Goal: Information Seeking & Learning: Learn about a topic

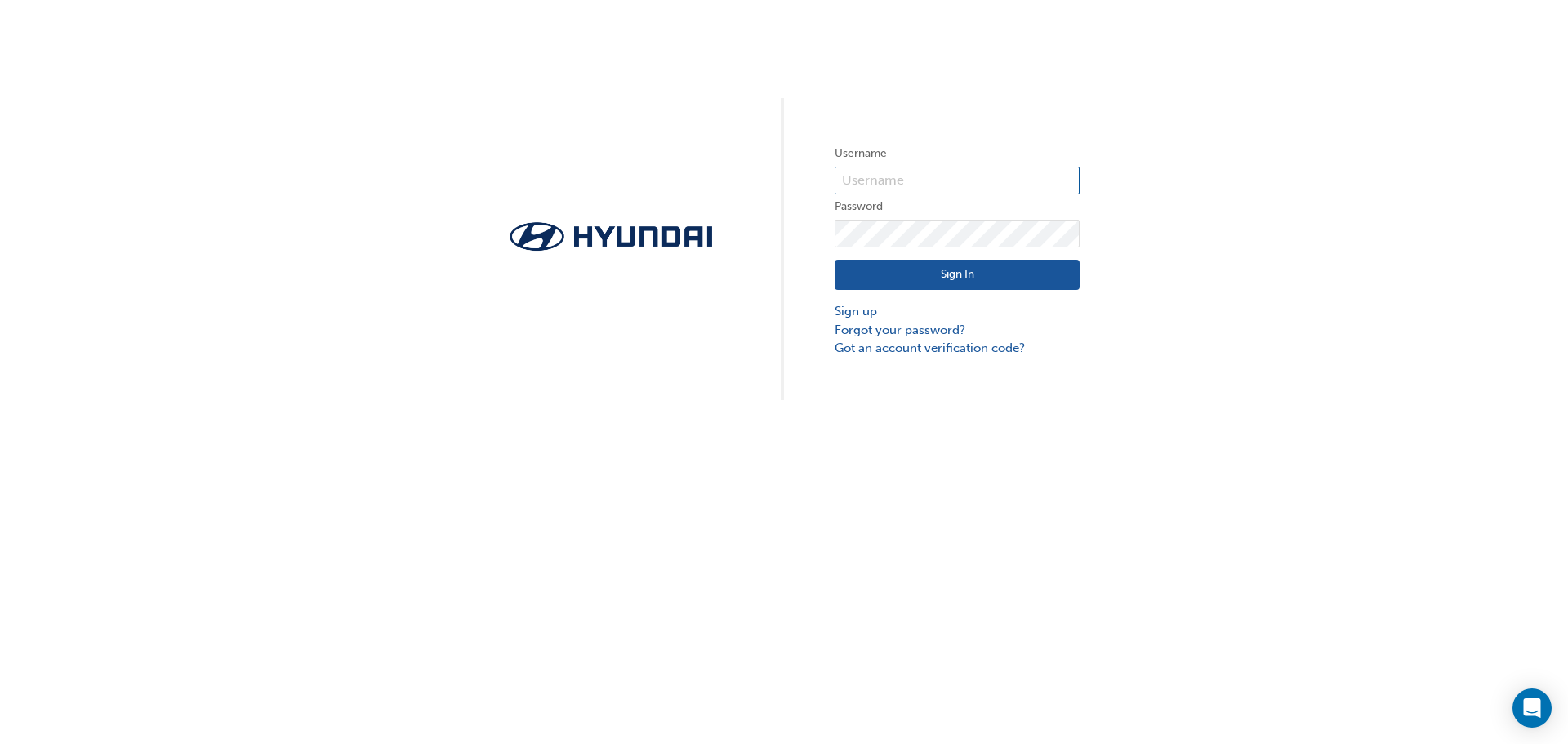
type input "23377"
click at [956, 279] on button "Sign In" at bounding box center [957, 275] width 245 height 31
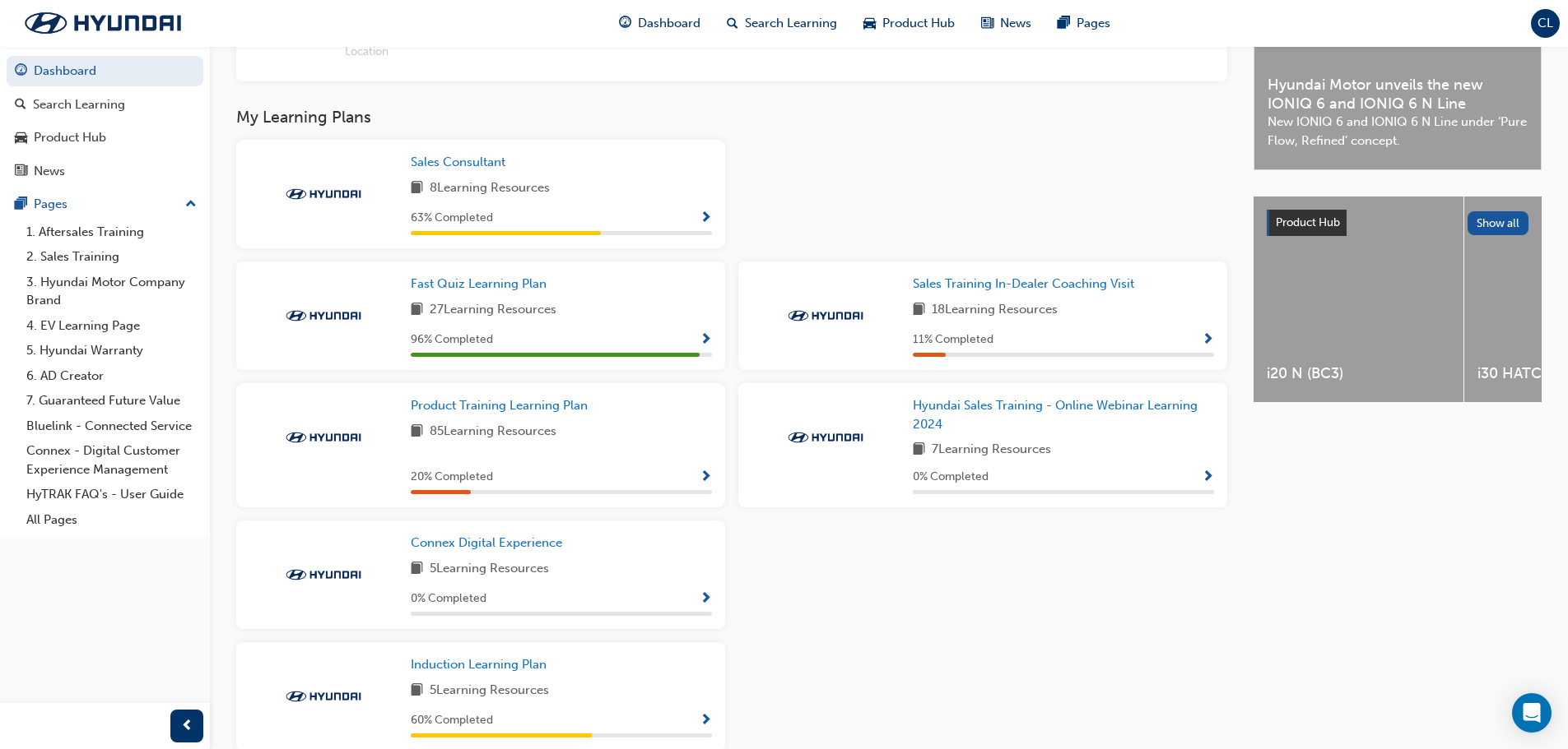
scroll to position [576, 0]
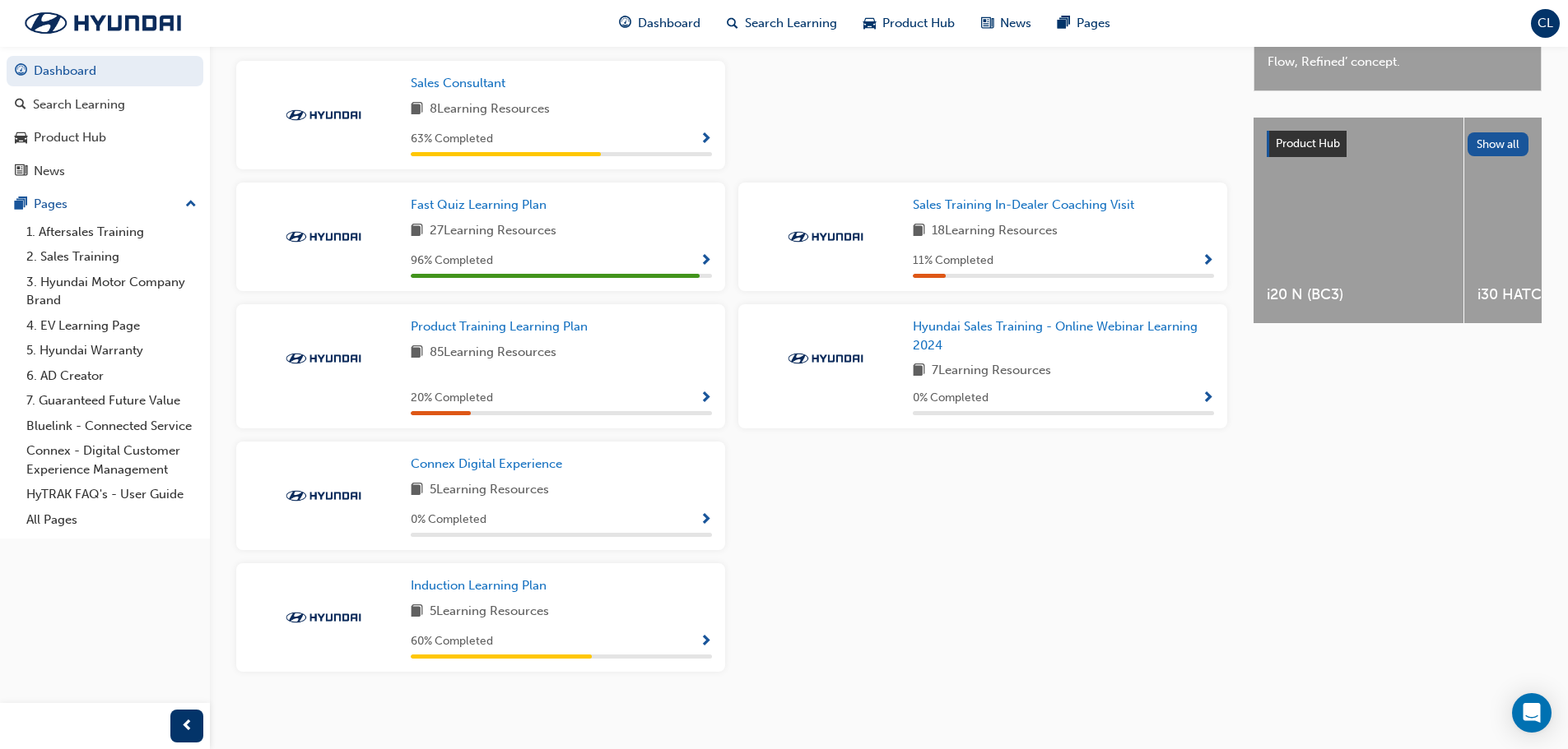
click at [706, 648] on span "Show Progress" at bounding box center [706, 642] width 13 height 15
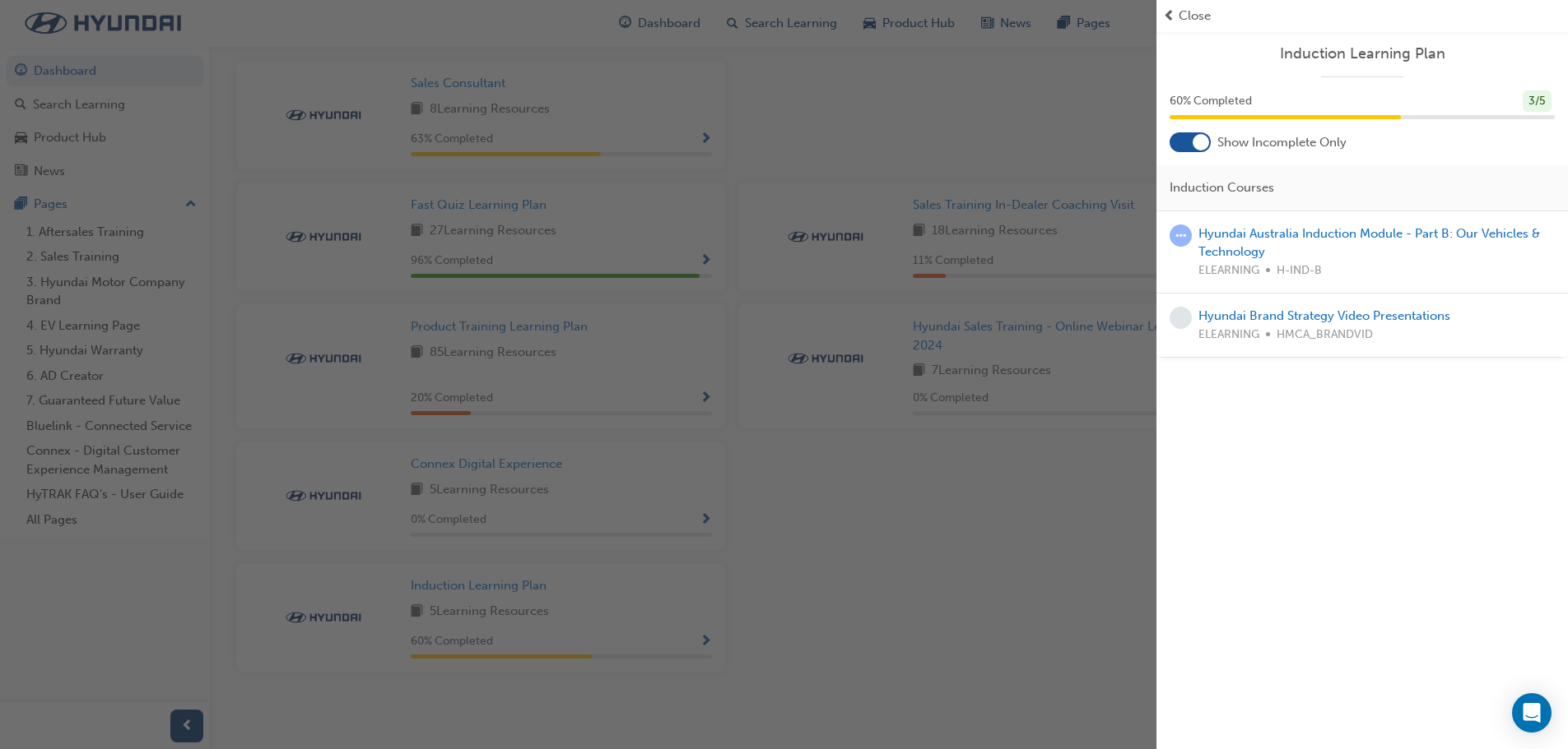
click at [1203, 24] on span "Close" at bounding box center [1194, 15] width 32 height 19
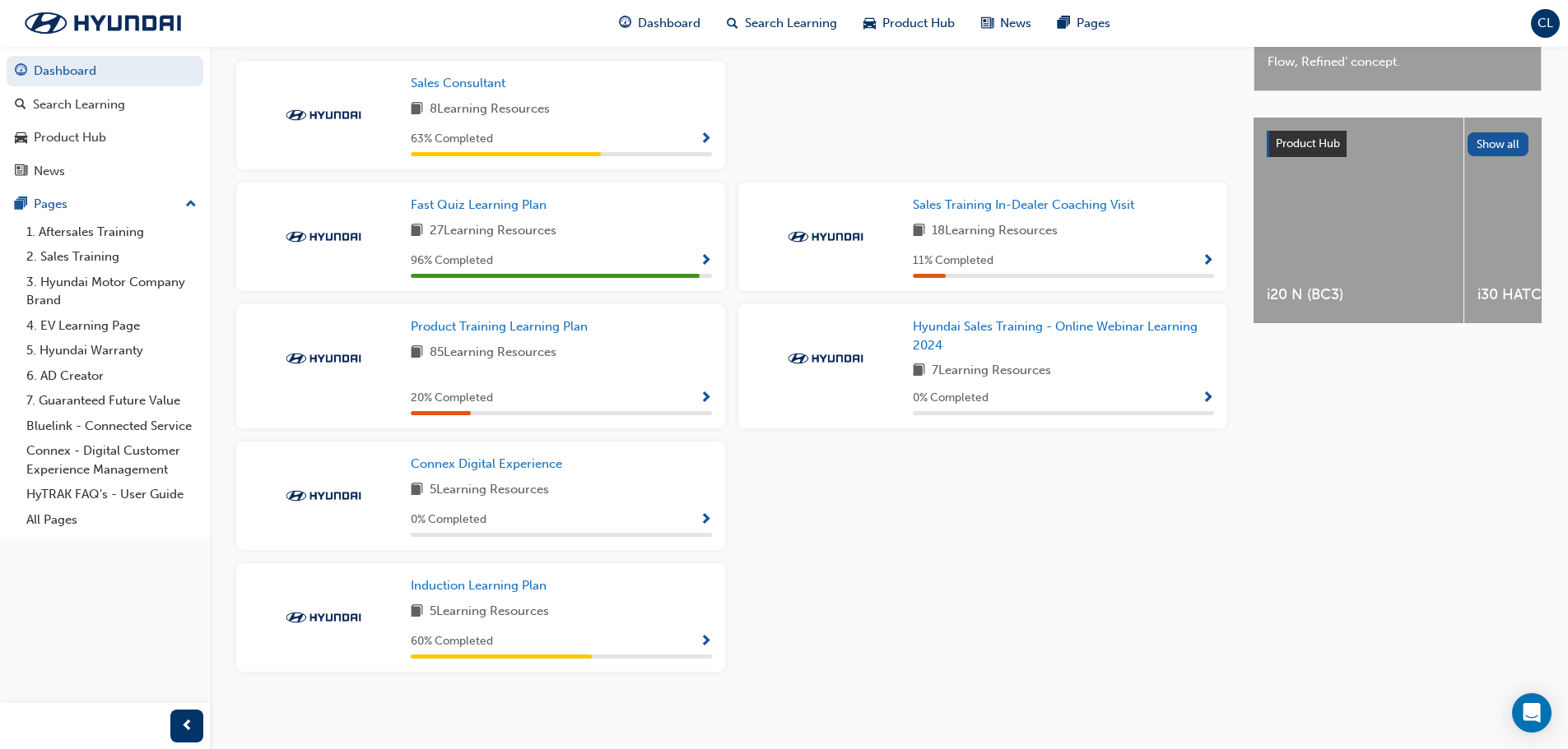
click at [710, 266] on span "Show Progress" at bounding box center [706, 262] width 13 height 15
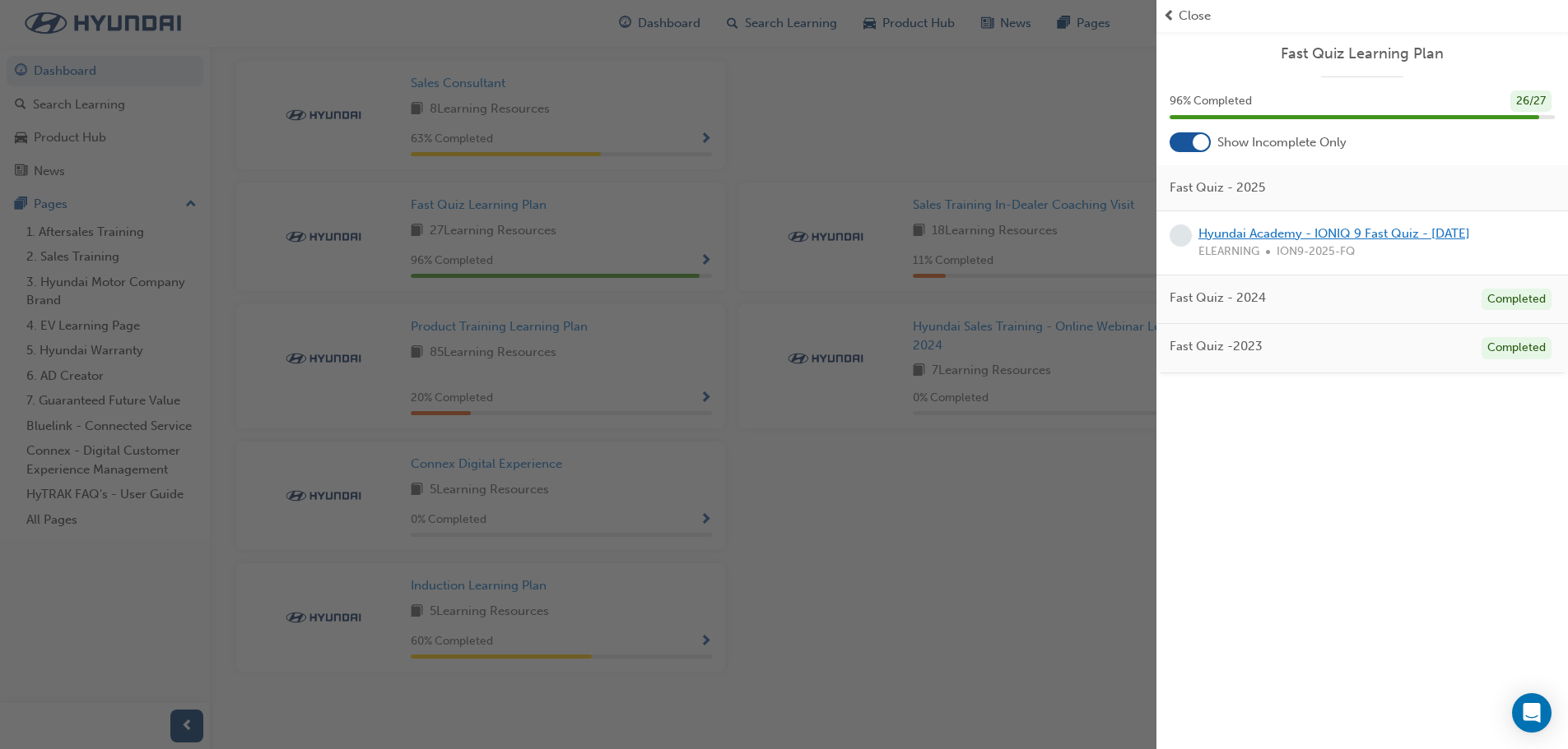
click at [1316, 229] on link "Hyundai Academy - IONIQ 9 Fast Quiz - [DATE]" at bounding box center [1333, 233] width 272 height 15
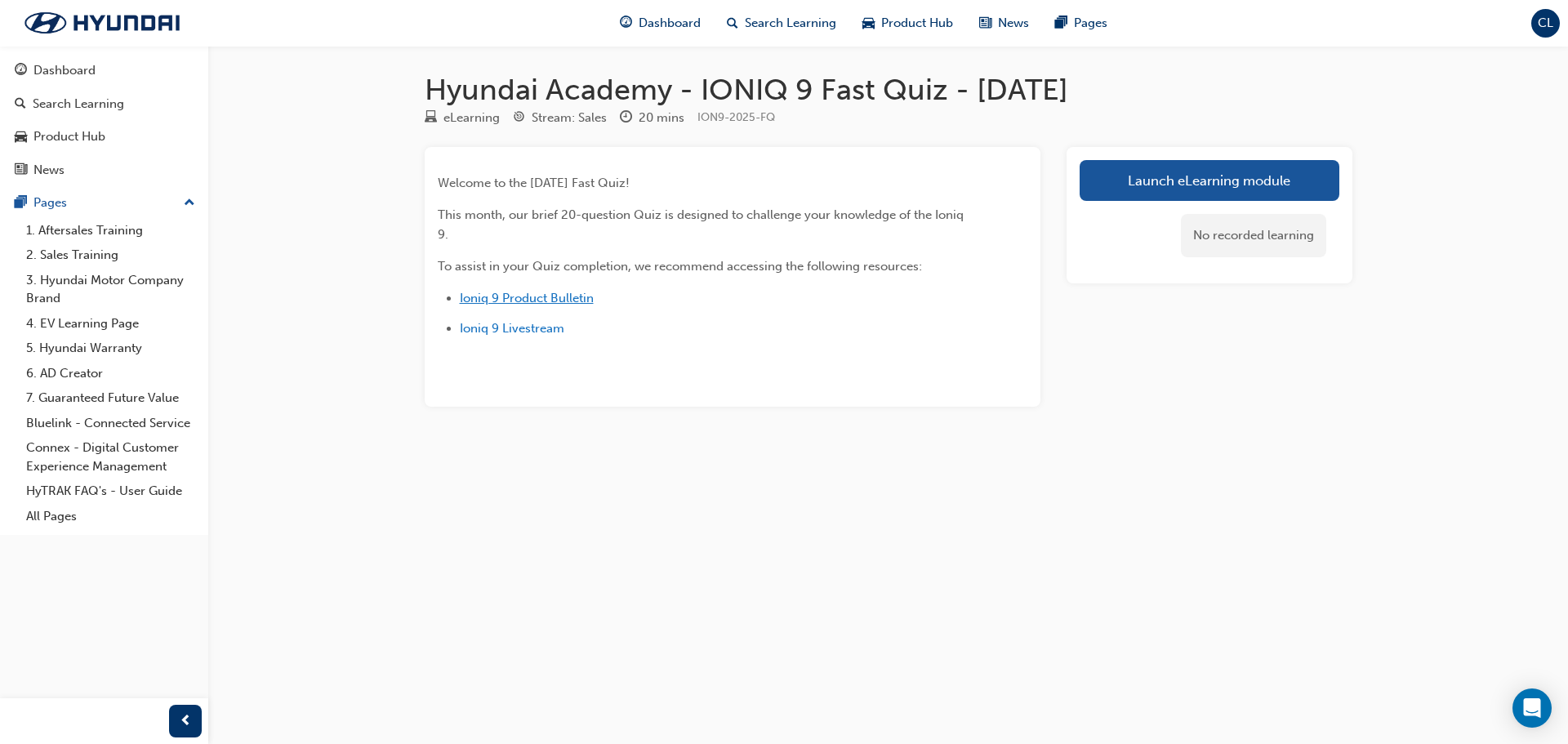
click at [564, 299] on span "Ioniq 9 Product Bulletin" at bounding box center [527, 298] width 134 height 15
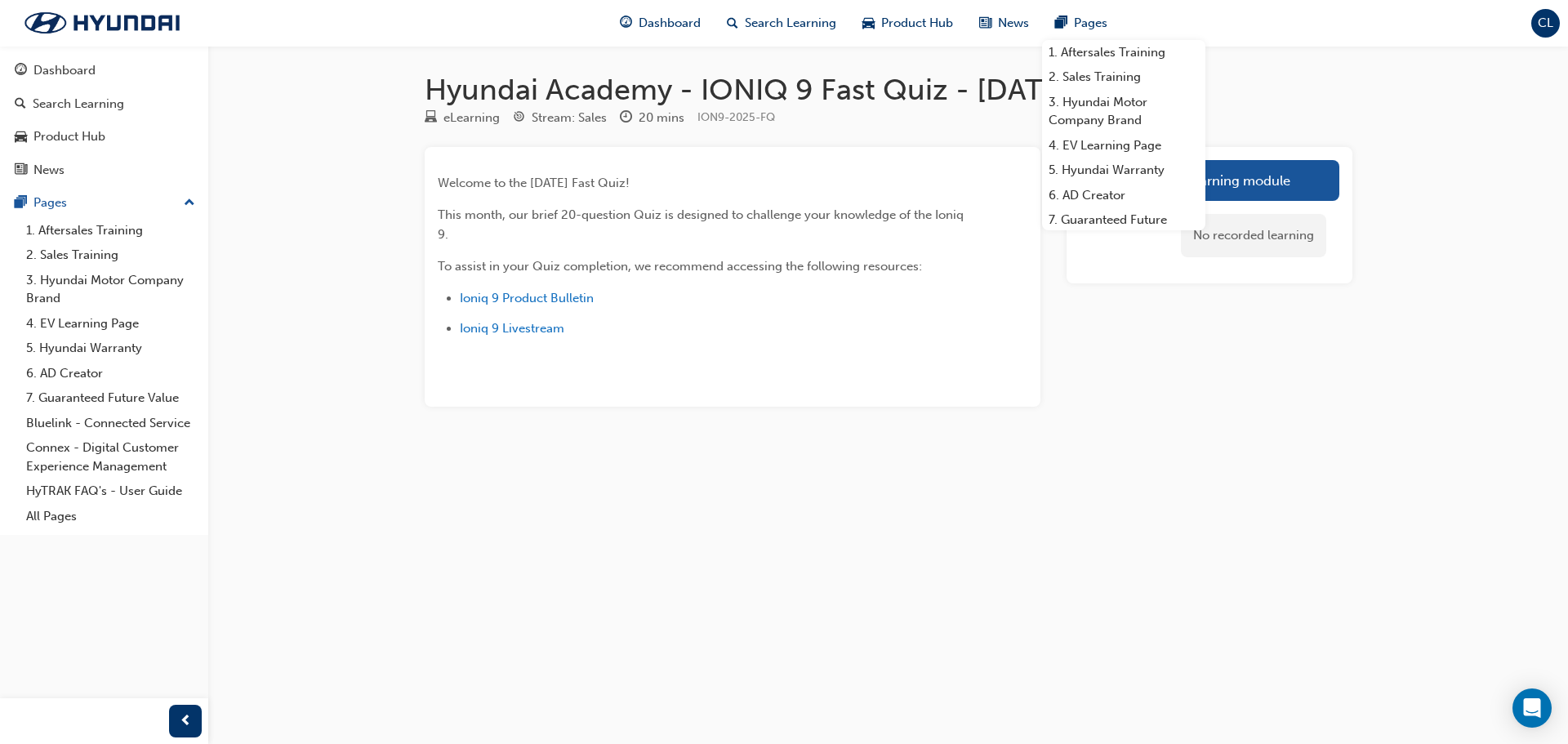
click at [1129, 378] on div "Launch eLearning module No recorded learning" at bounding box center [1209, 277] width 286 height 260
click at [1233, 202] on div "No recorded learning" at bounding box center [1209, 236] width 260 height 69
click at [1239, 186] on link "Launch eLearning module" at bounding box center [1209, 181] width 260 height 41
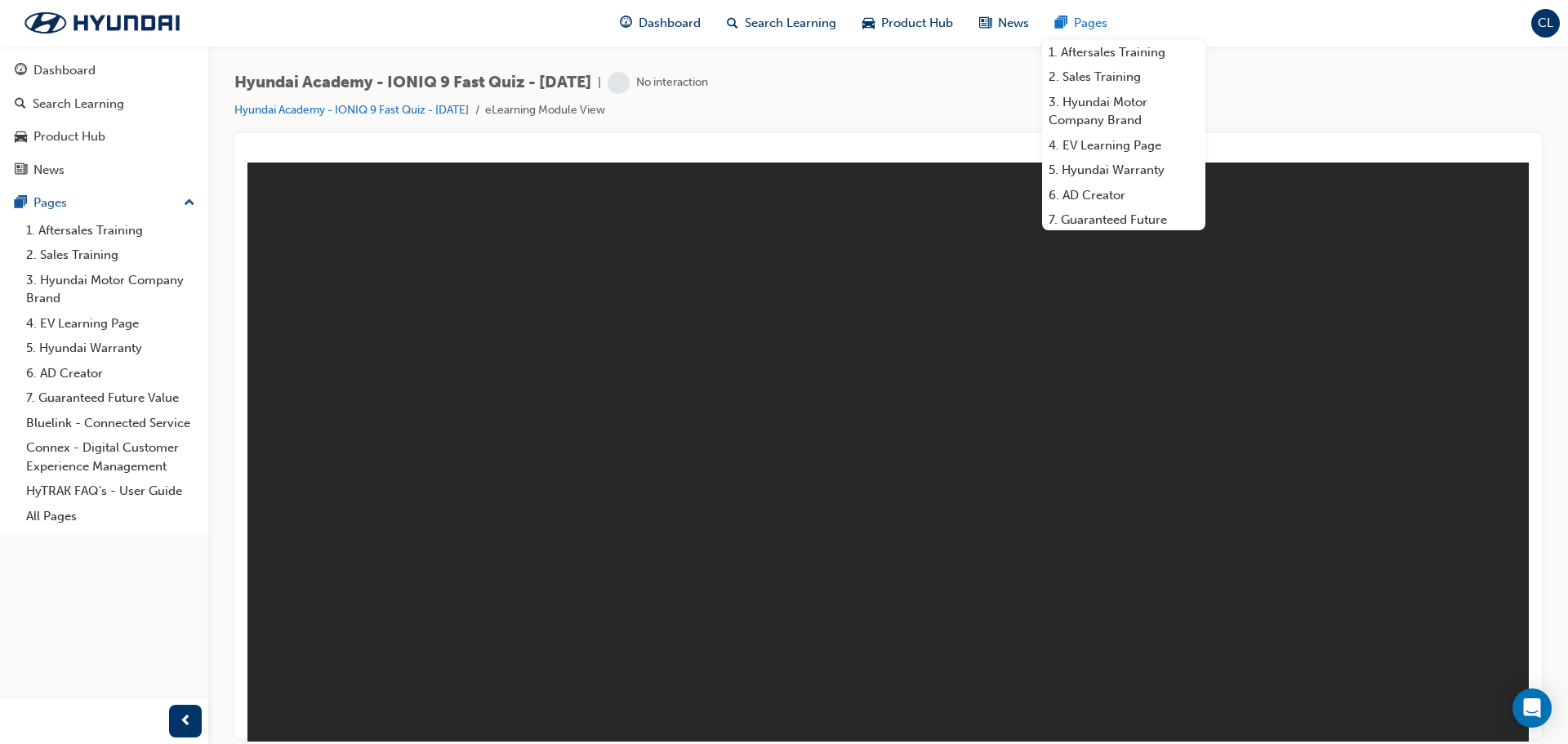
click at [1092, 15] on span "Pages" at bounding box center [1091, 23] width 34 height 19
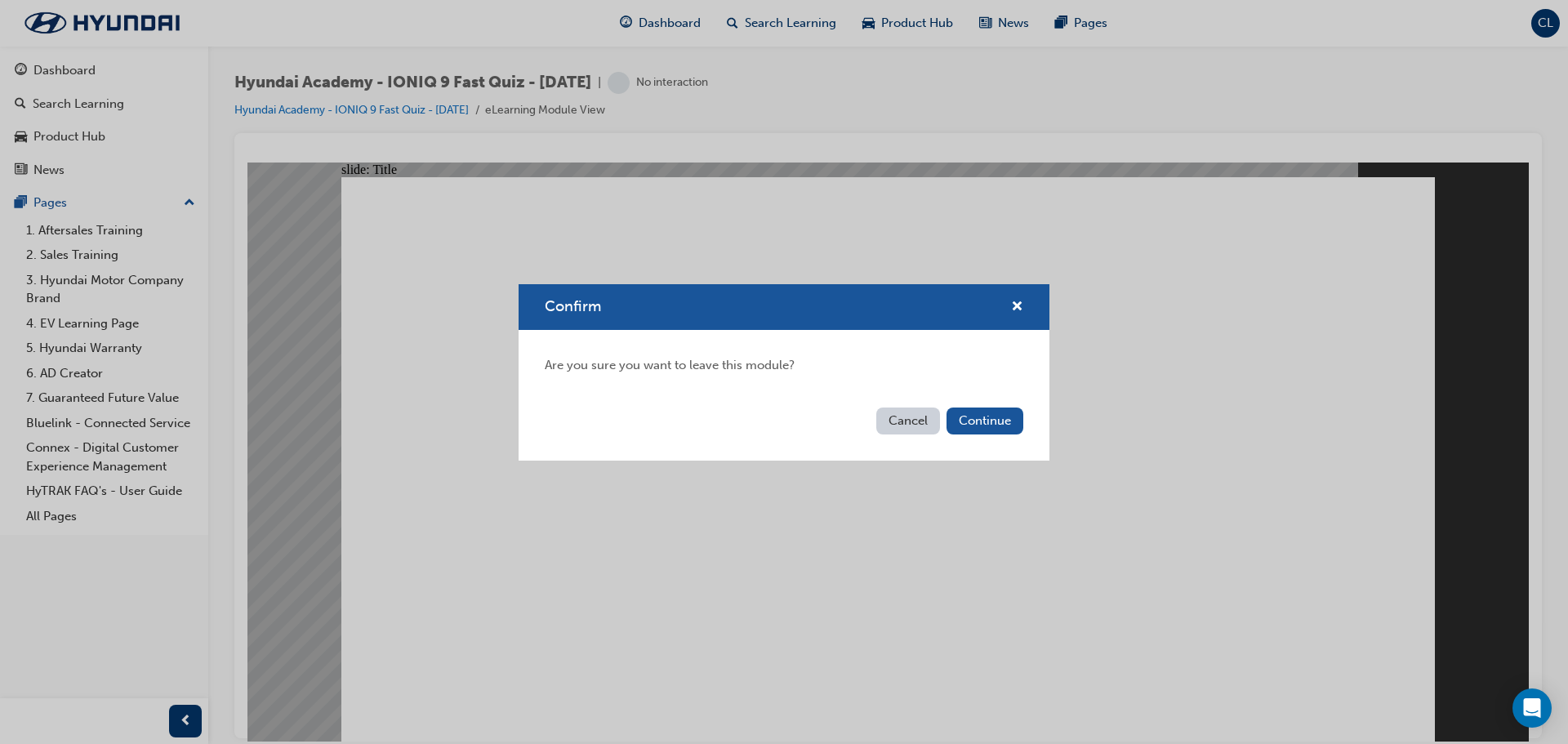
click at [915, 418] on button "Cancel" at bounding box center [909, 421] width 64 height 27
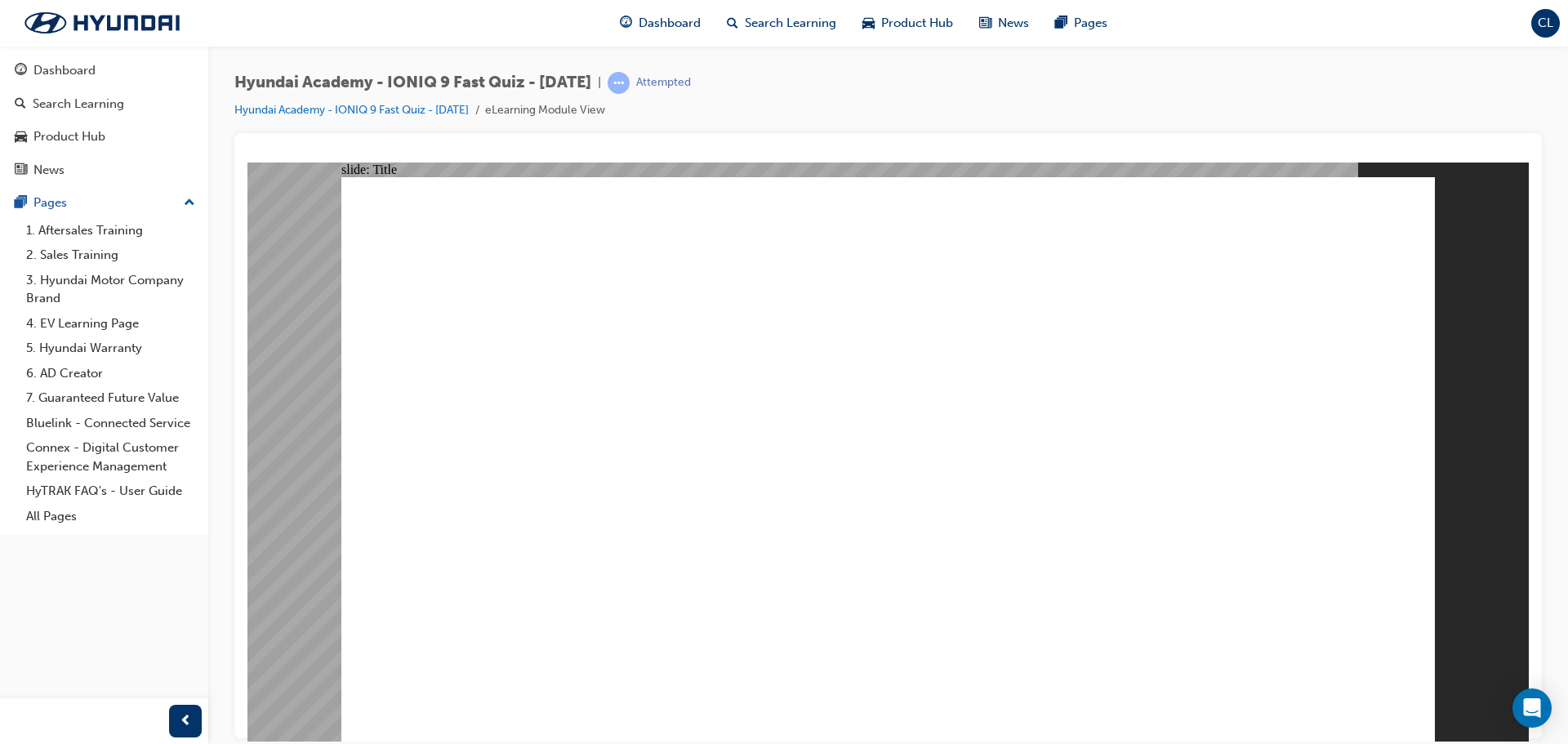
drag, startPoint x: 1092, startPoint y: 715, endPoint x: 1085, endPoint y: 710, distance: 8.6
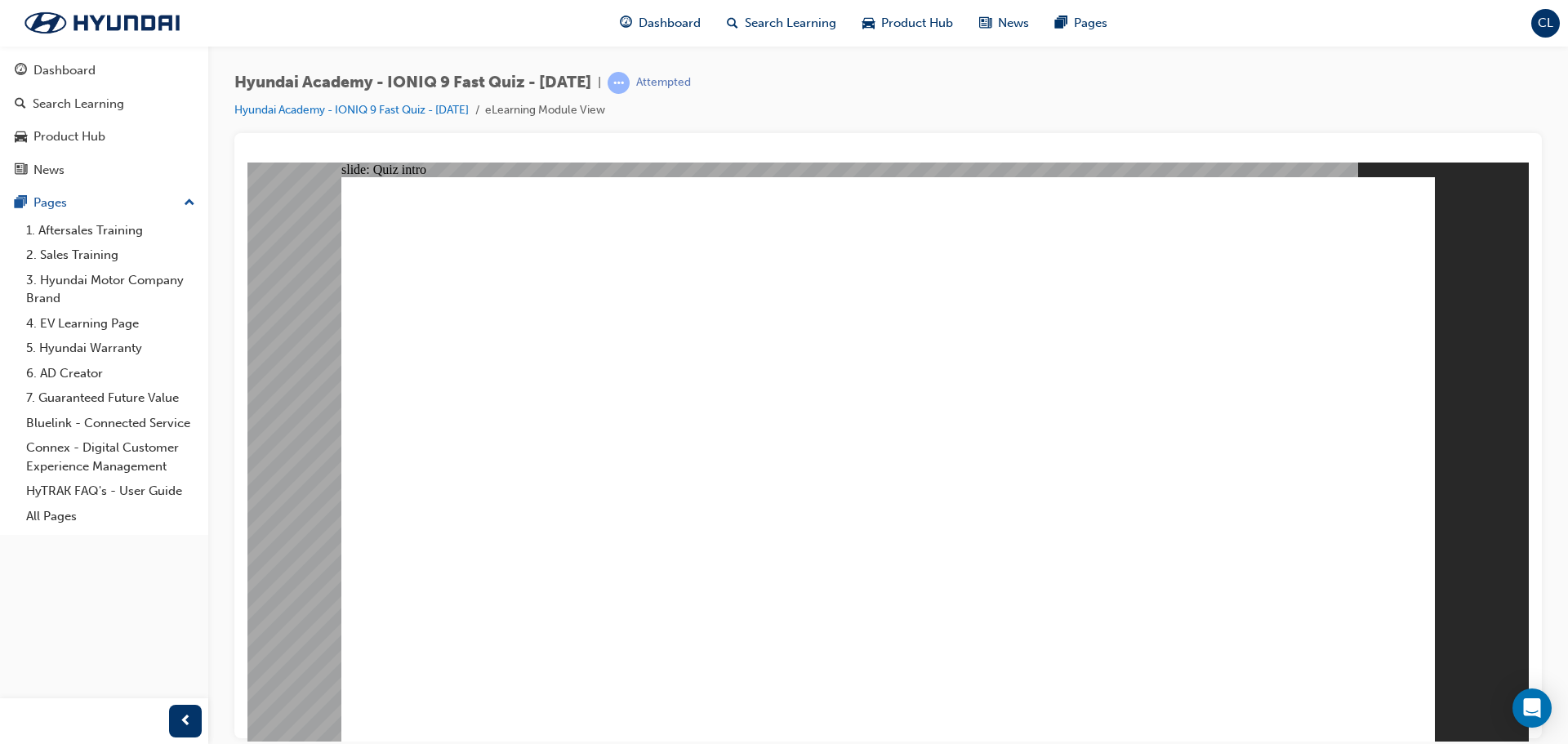
radio input "true"
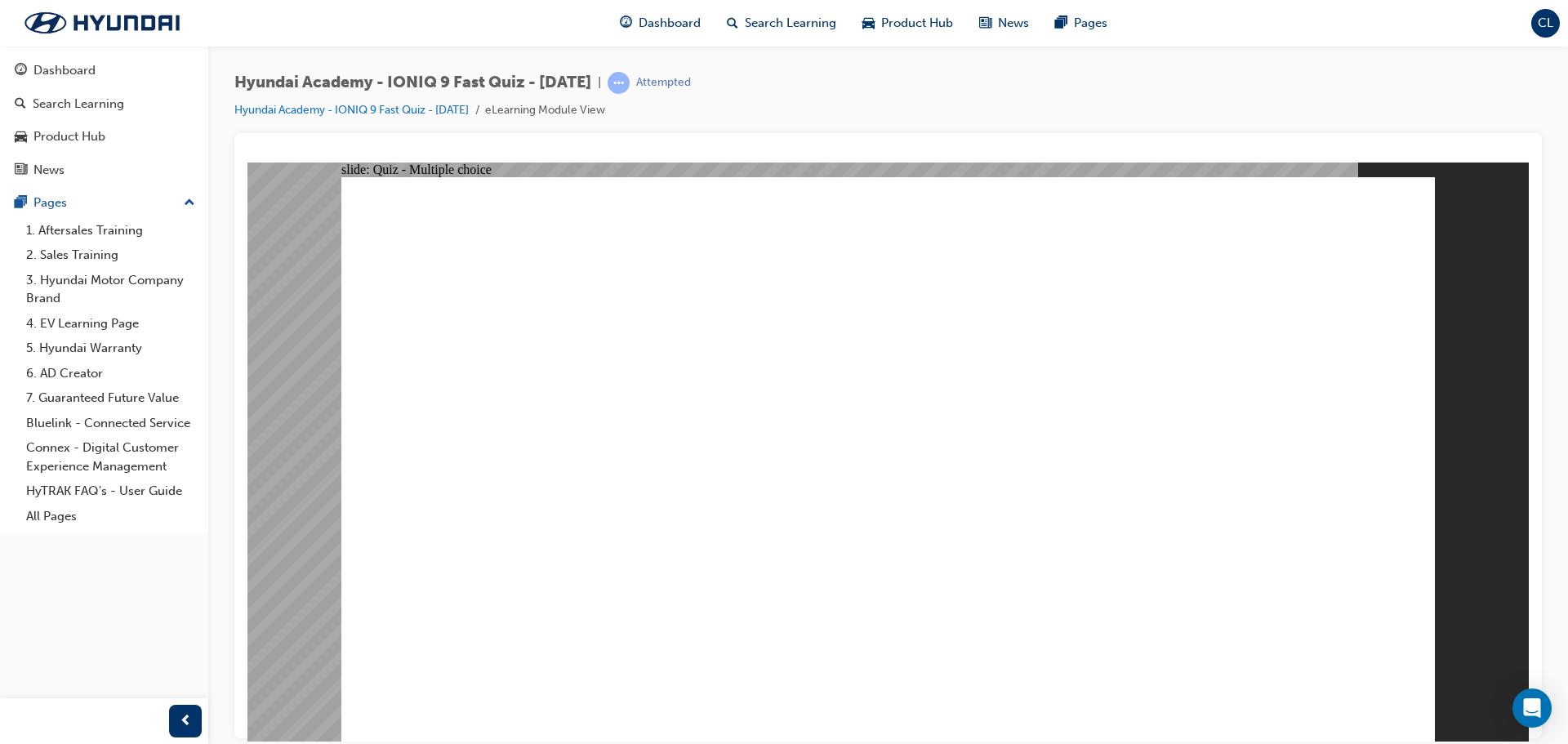
radio input "true"
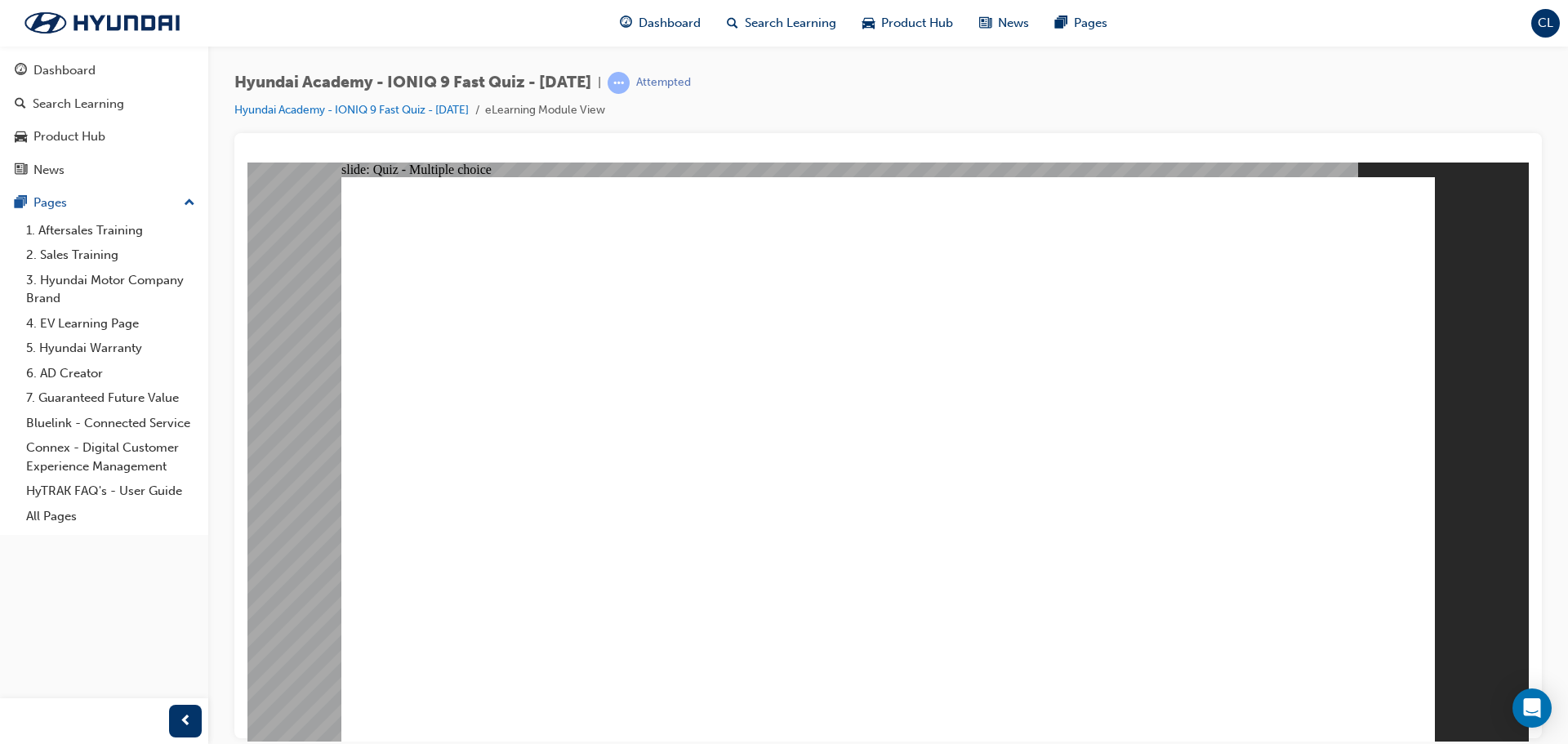
radio input "true"
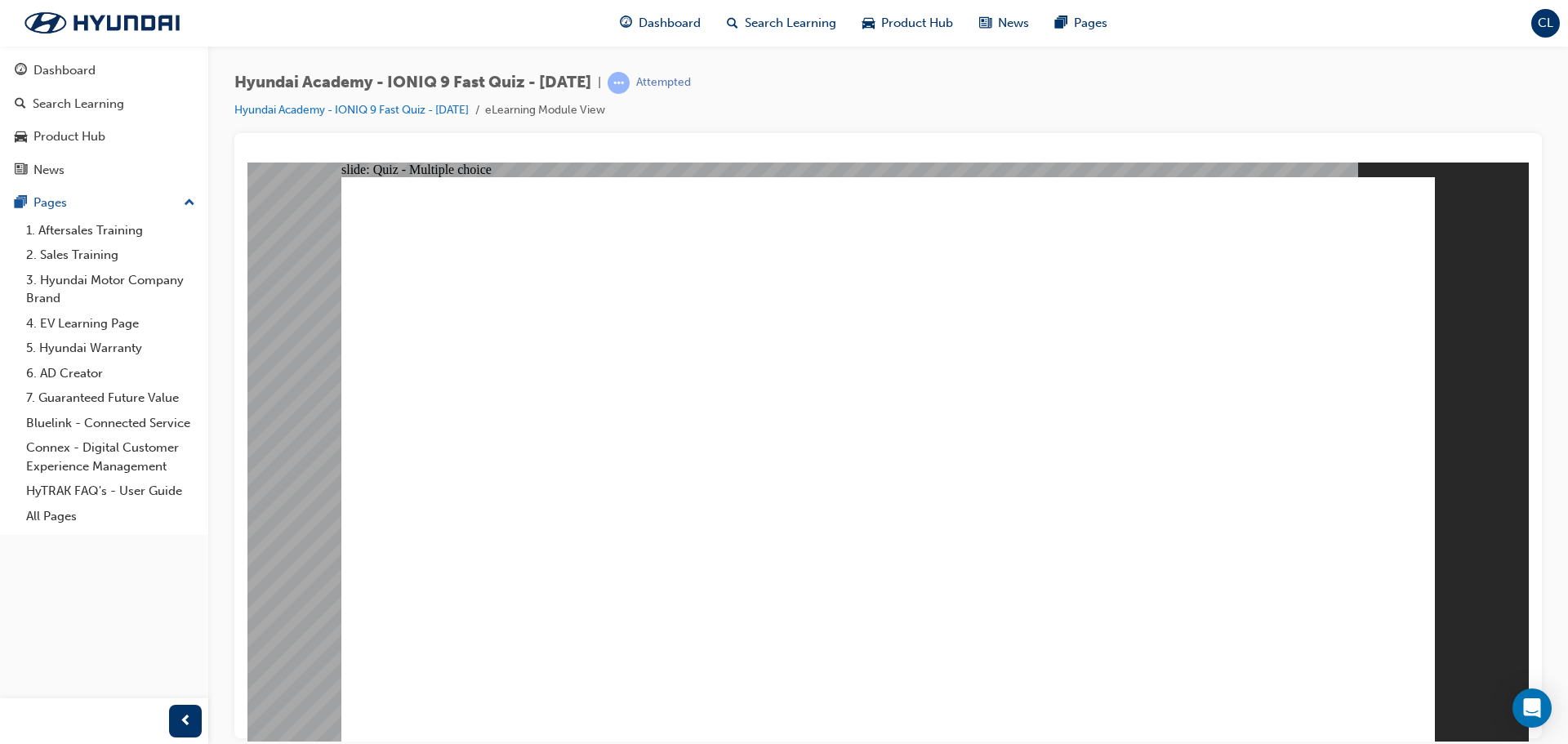
radio input "true"
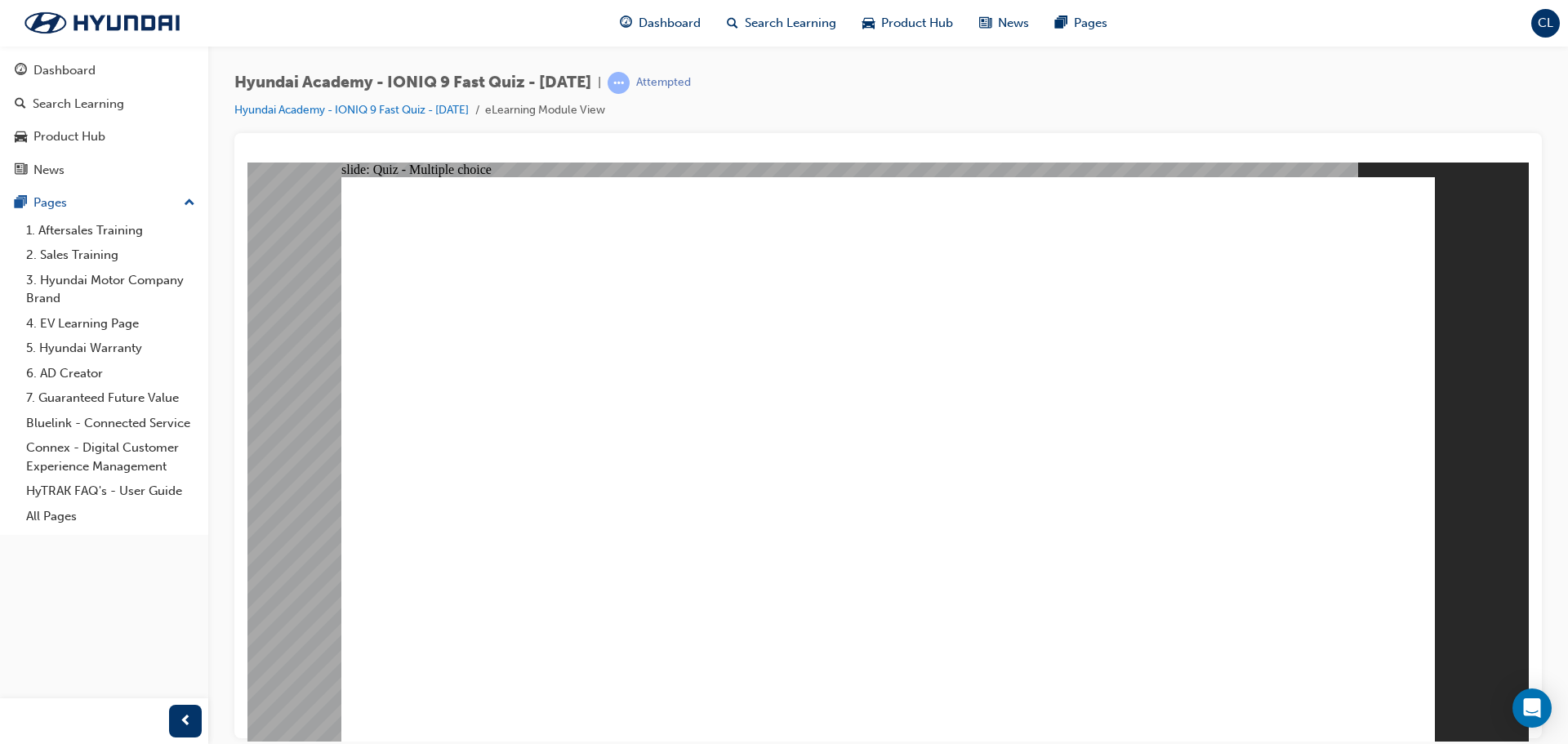
radio input "true"
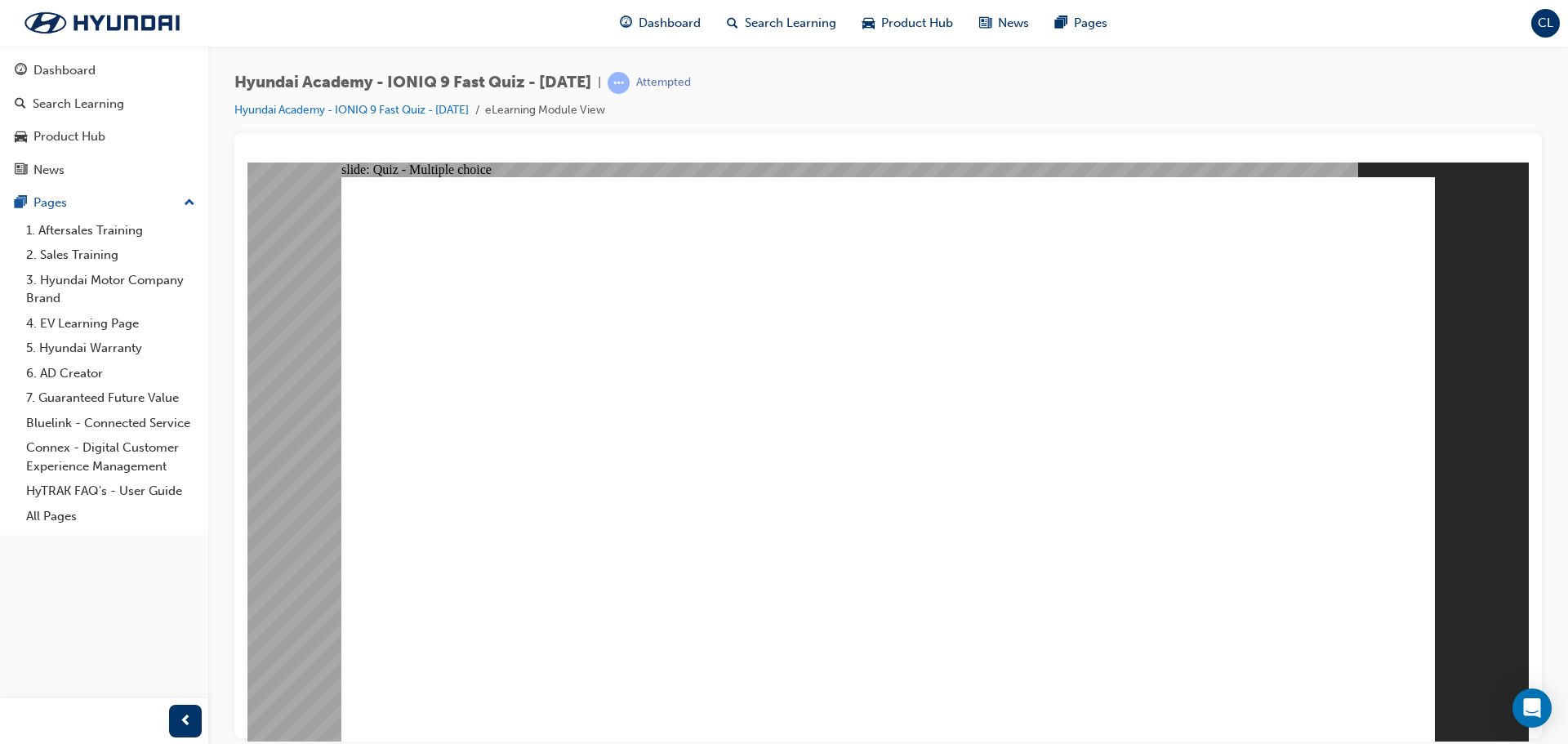
radio input "true"
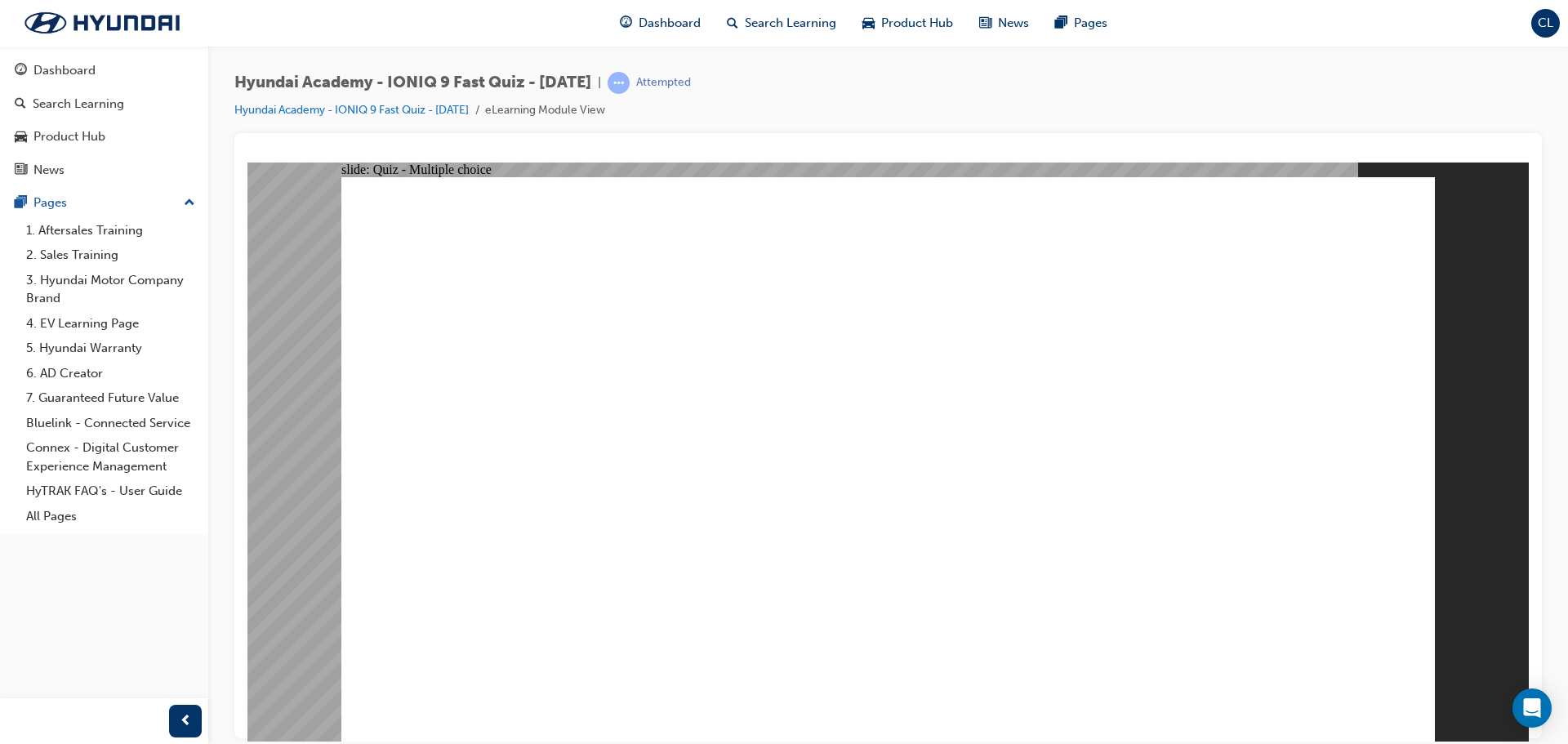
checkbox input "true"
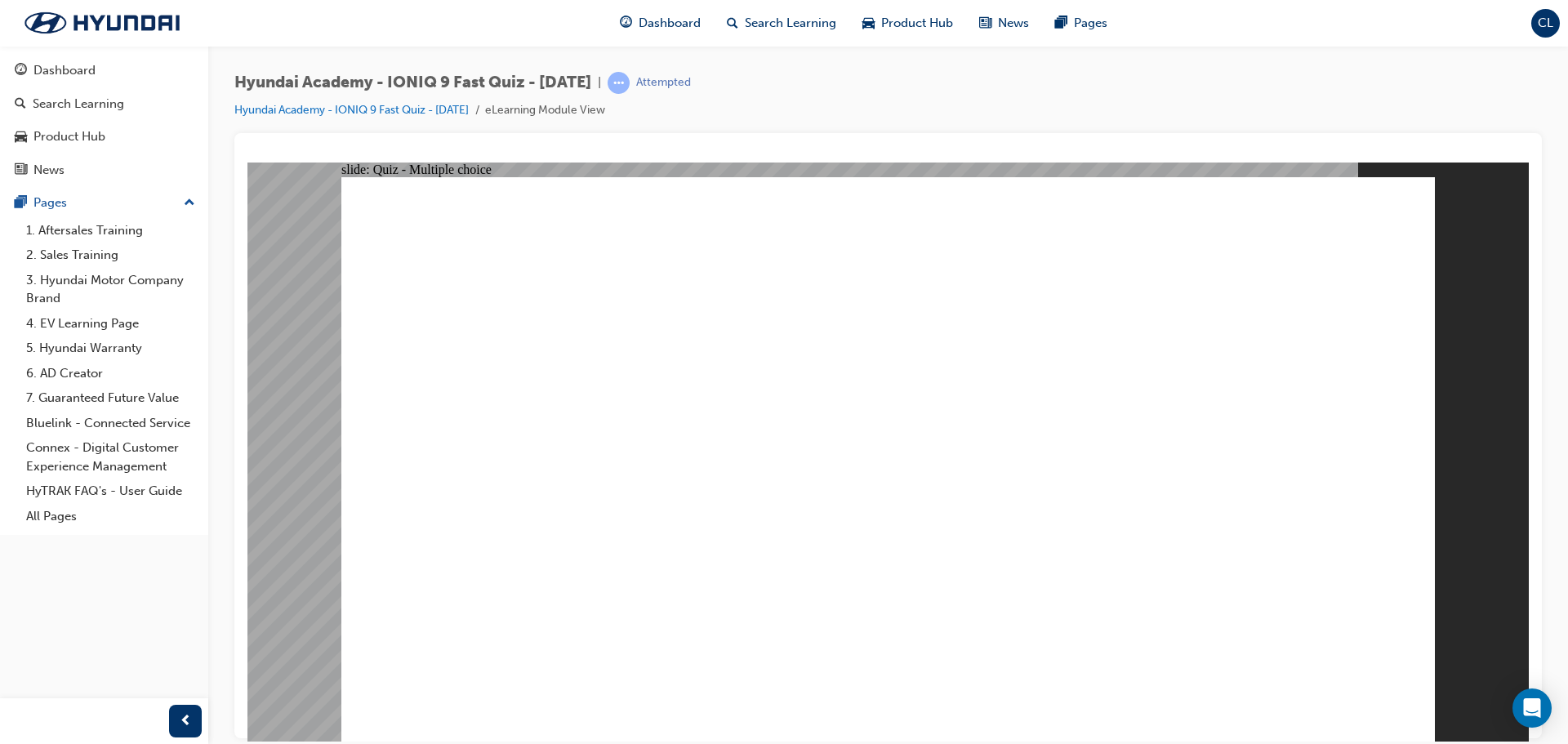
checkbox input "true"
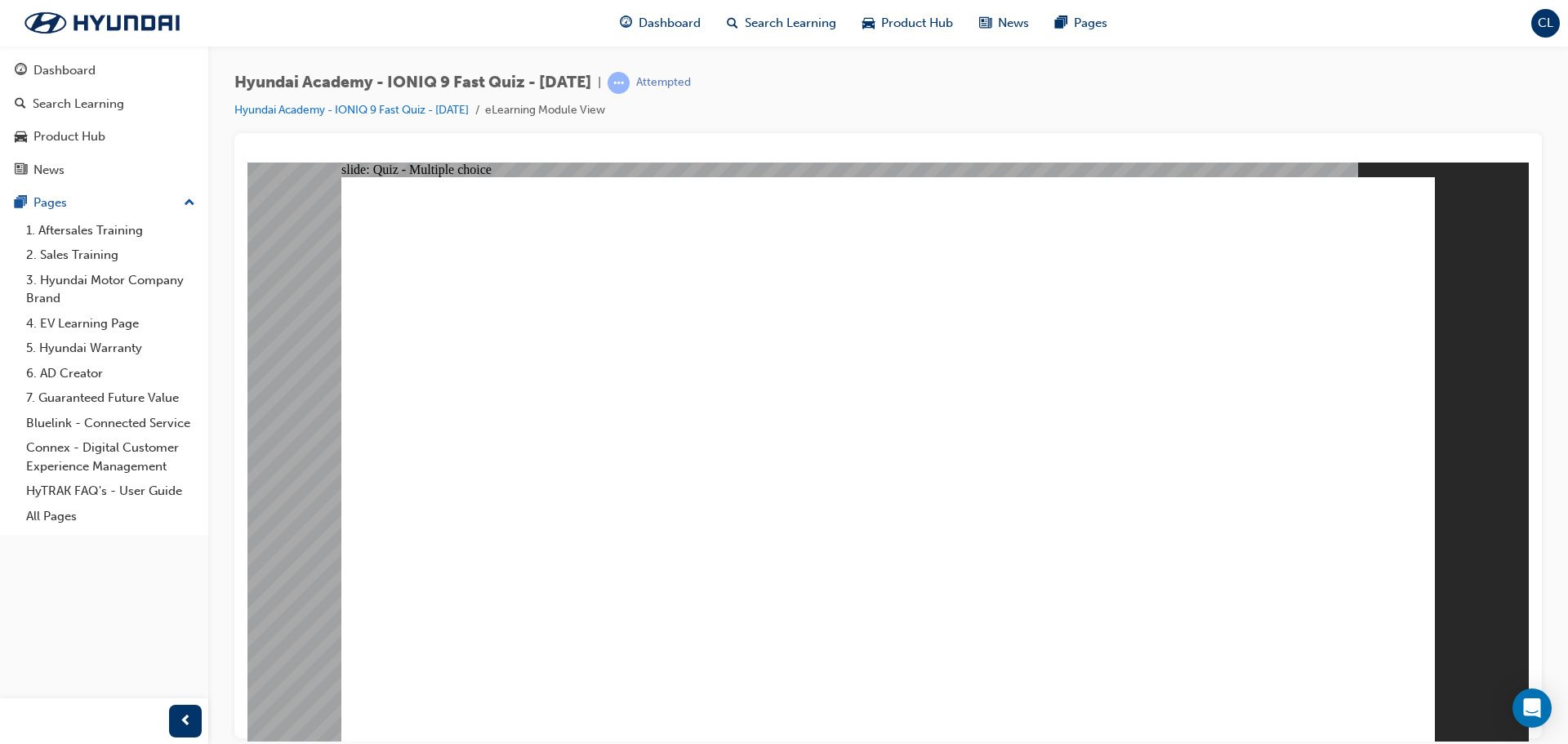
radio input "true"
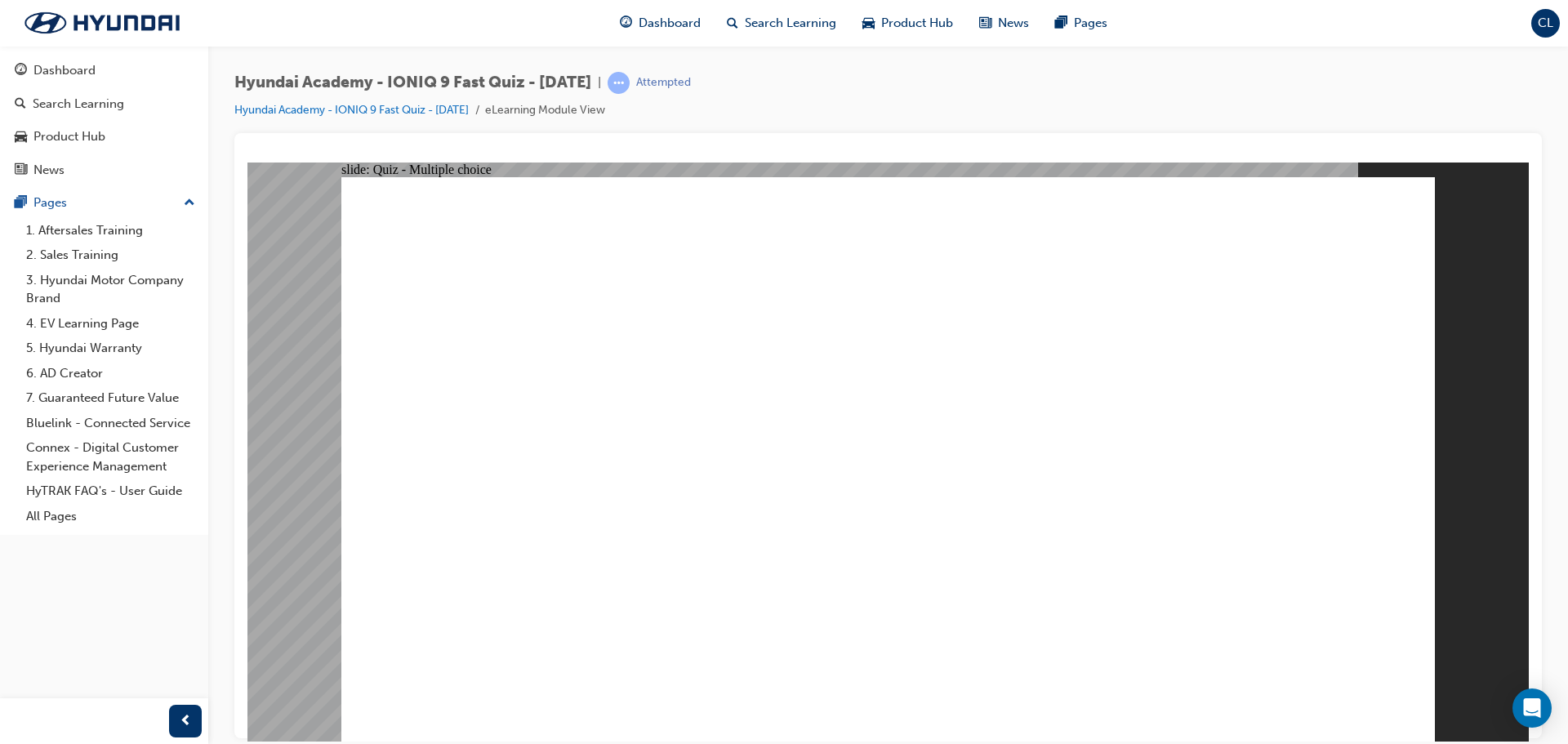
radio input "true"
checkbox input "true"
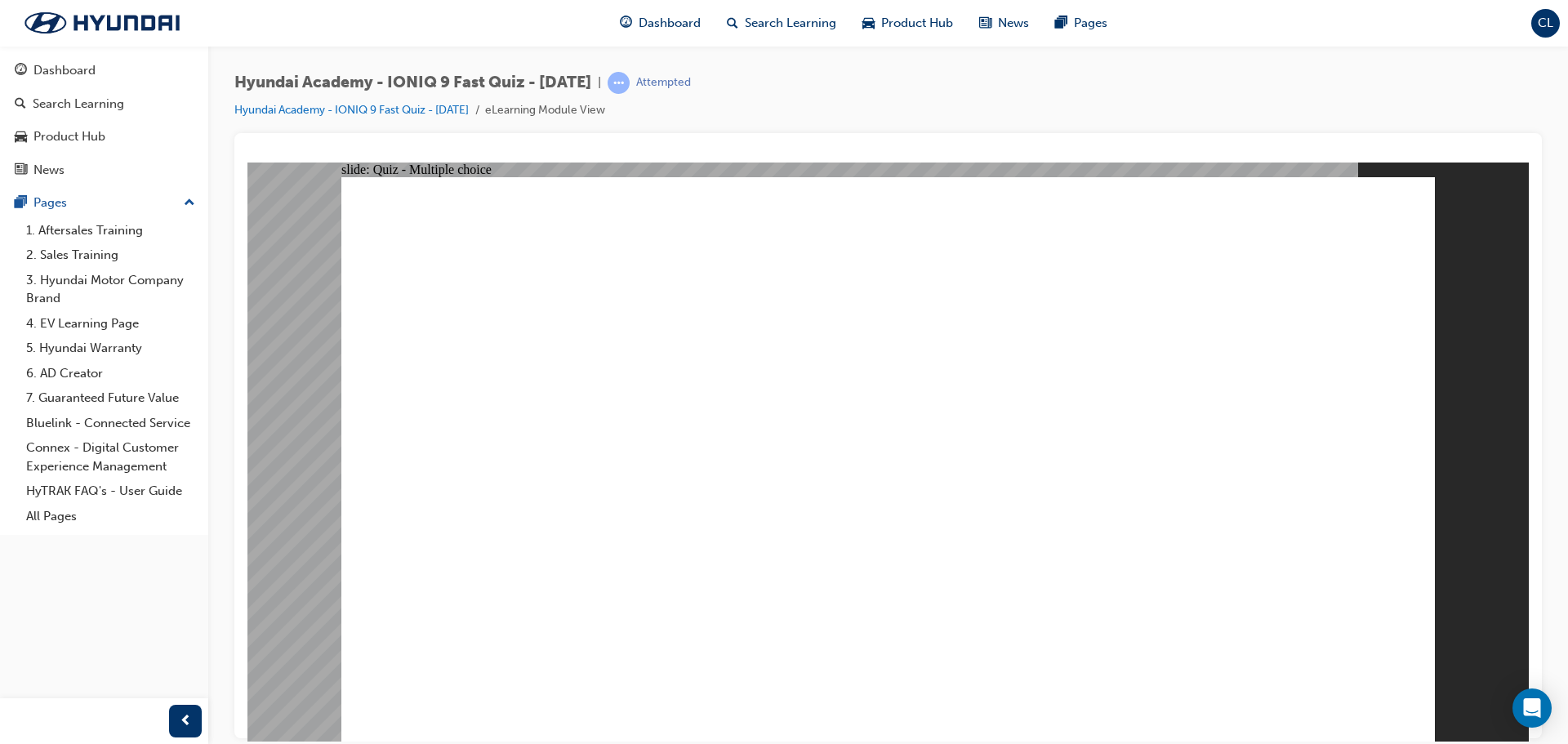
checkbox input "true"
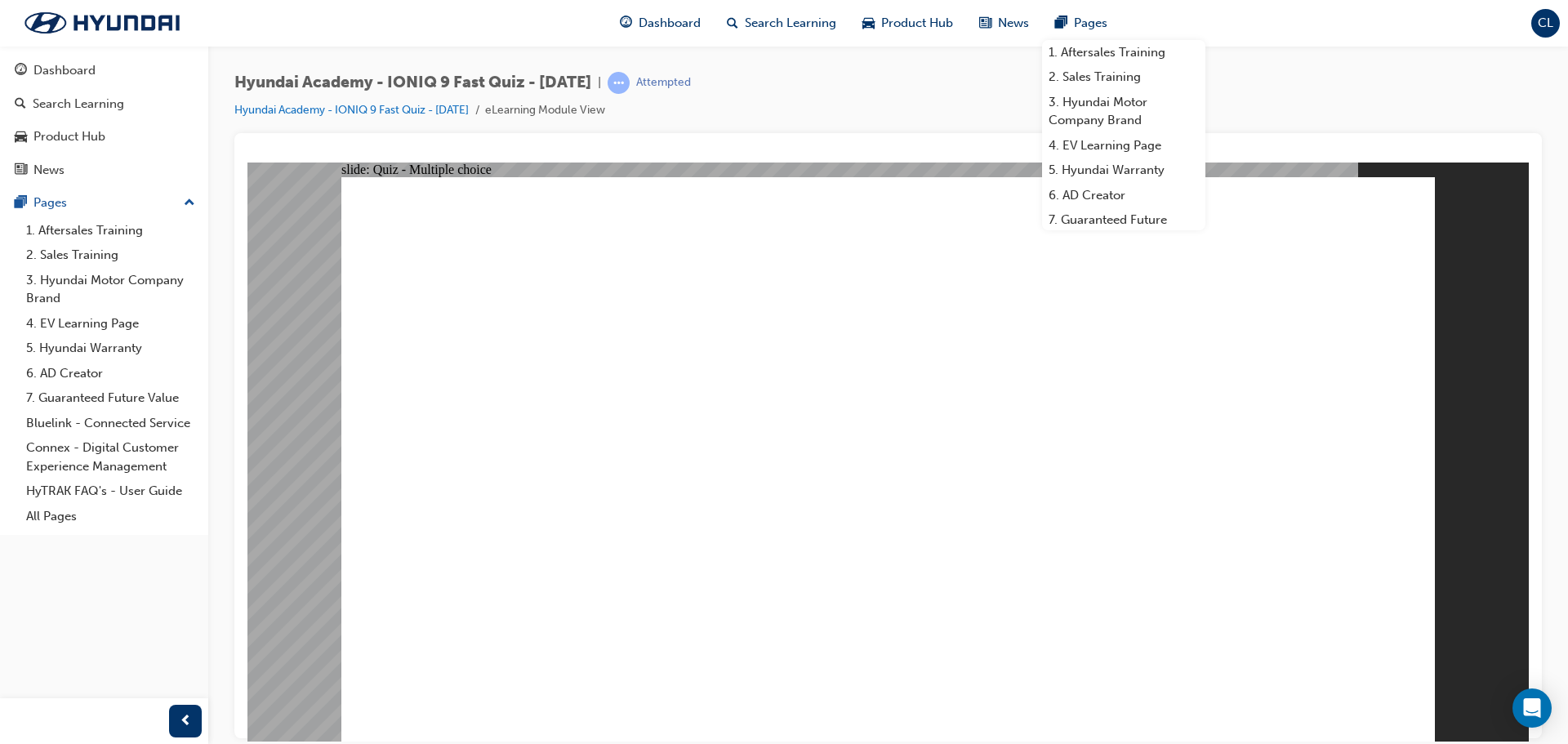
radio input "true"
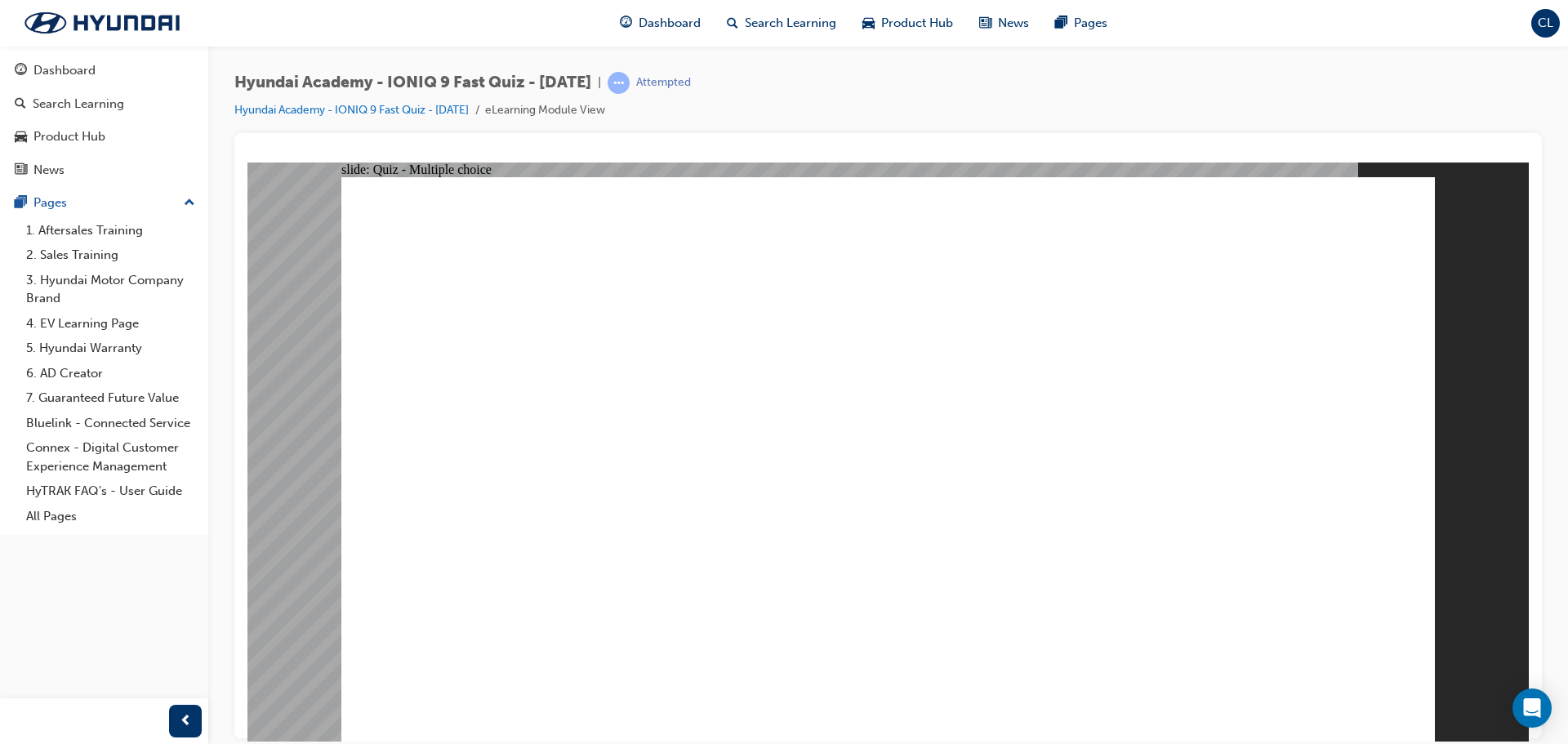
radio input "true"
click at [691, 79] on div "Attempted" at bounding box center [664, 82] width 55 height 15
click at [464, 112] on link "Hyundai Academy - IONIQ 9 Fast Quiz - [DATE]" at bounding box center [351, 110] width 234 height 14
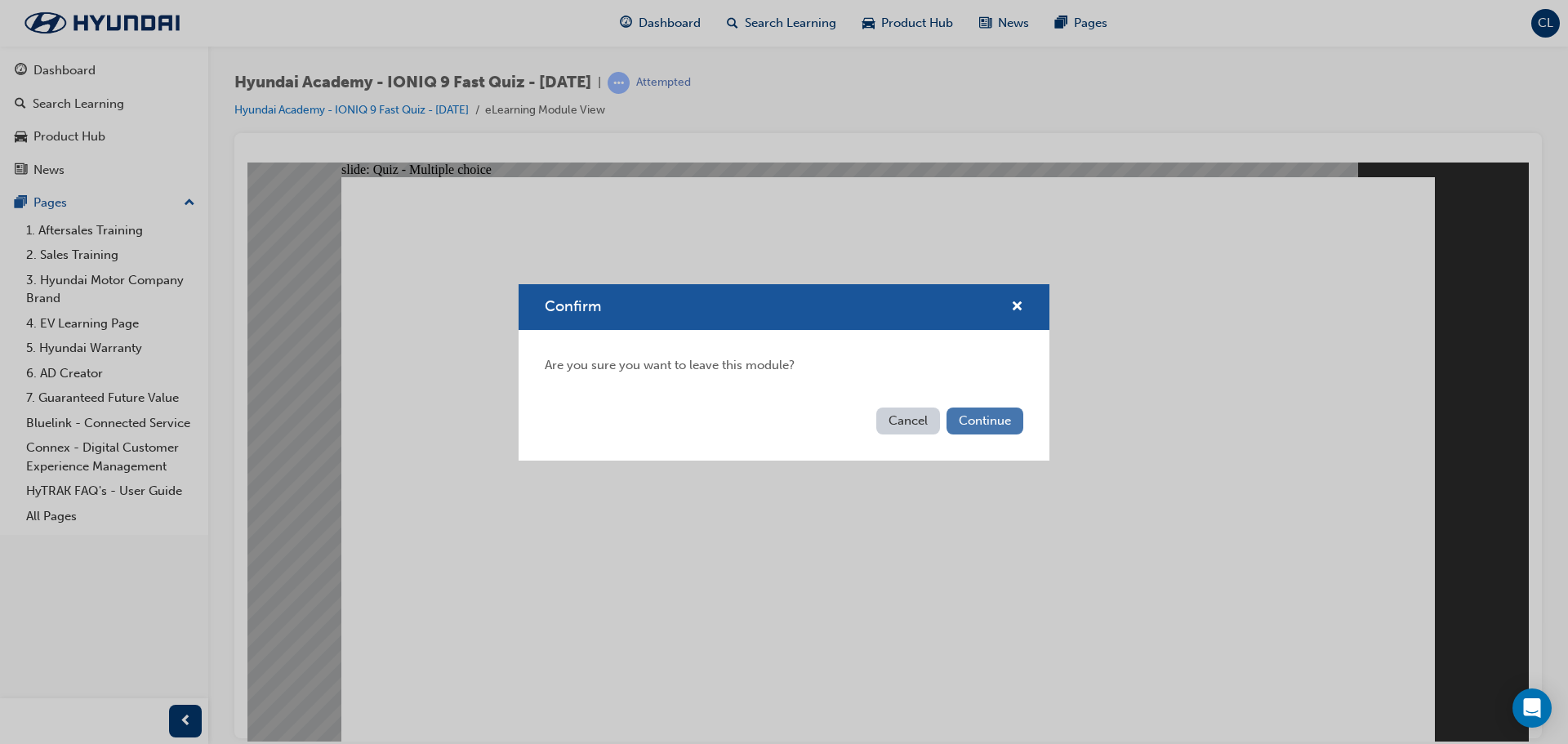
click at [979, 421] on button "Continue" at bounding box center [985, 421] width 77 height 27
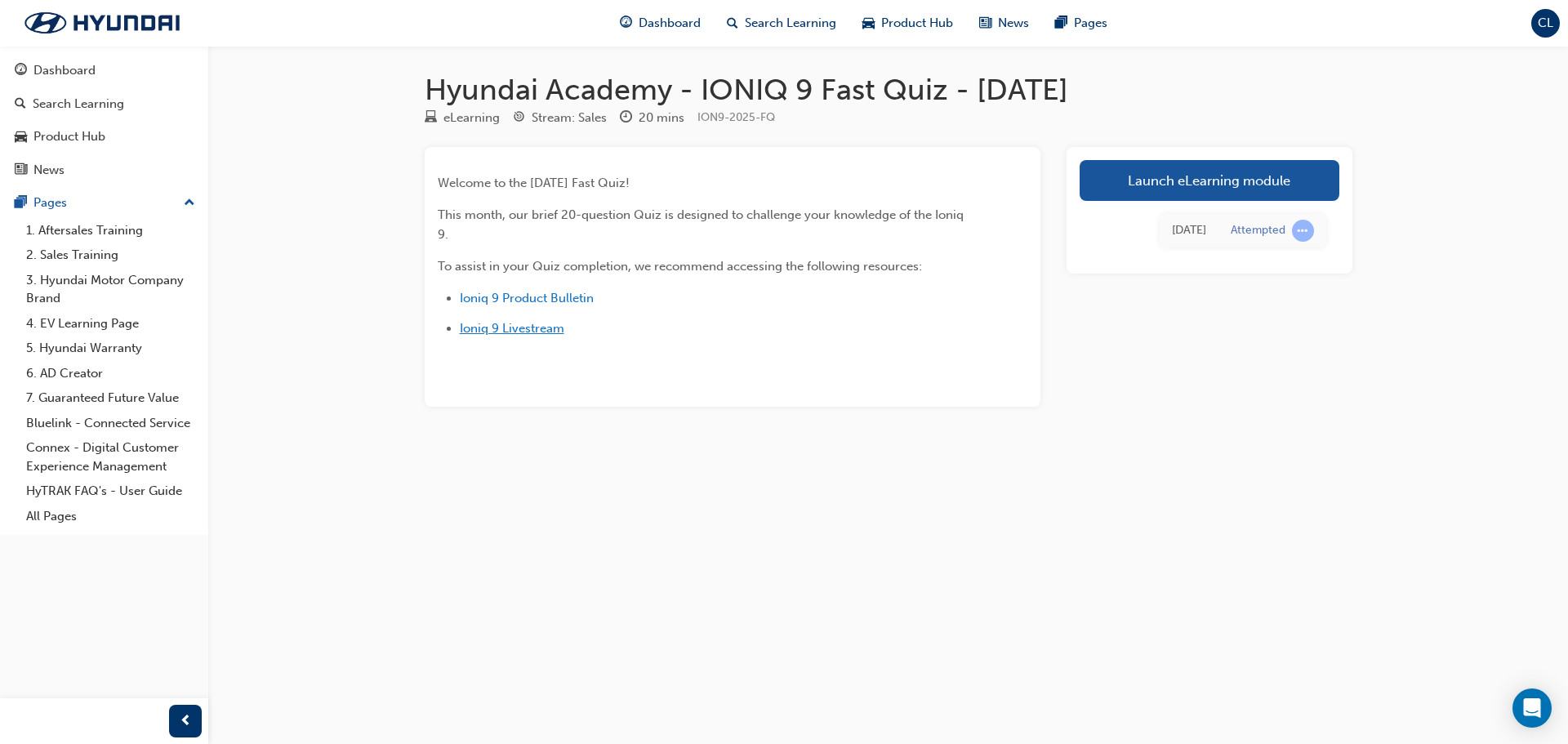
click at [554, 326] on span "Ioniq 9 Livestream" at bounding box center [512, 328] width 104 height 15
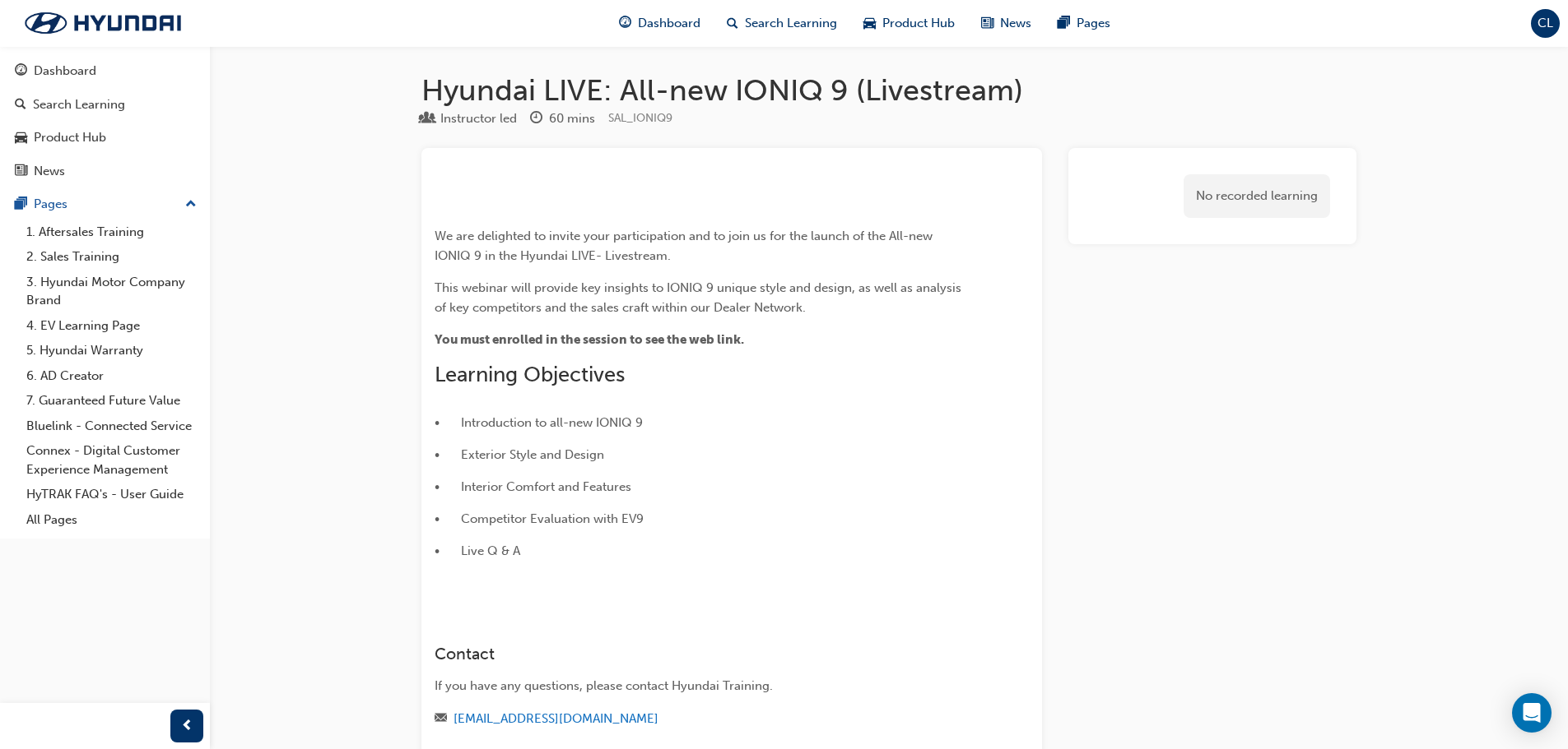
click at [435, 208] on img at bounding box center [435, 208] width 0 height 0
click at [1238, 202] on div "No recorded learning" at bounding box center [1256, 196] width 146 height 44
